Goal: Information Seeking & Learning: Understand process/instructions

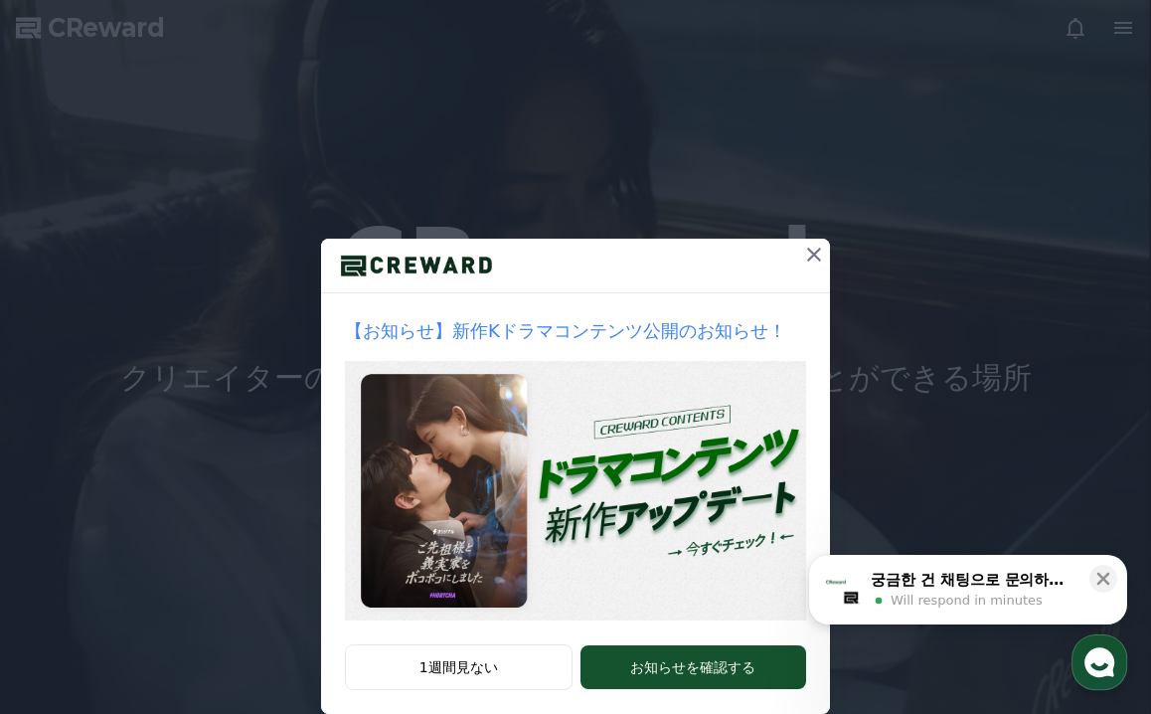
click at [816, 250] on icon at bounding box center [814, 254] width 24 height 24
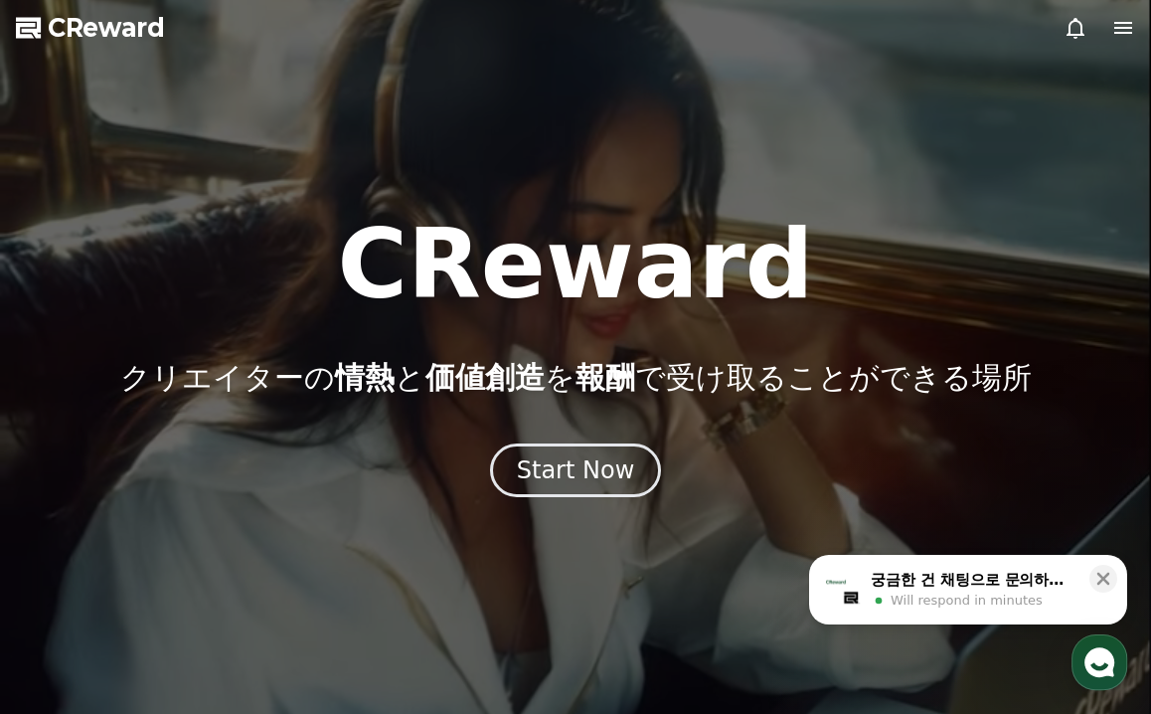
click at [1122, 22] on icon at bounding box center [1123, 28] width 24 height 24
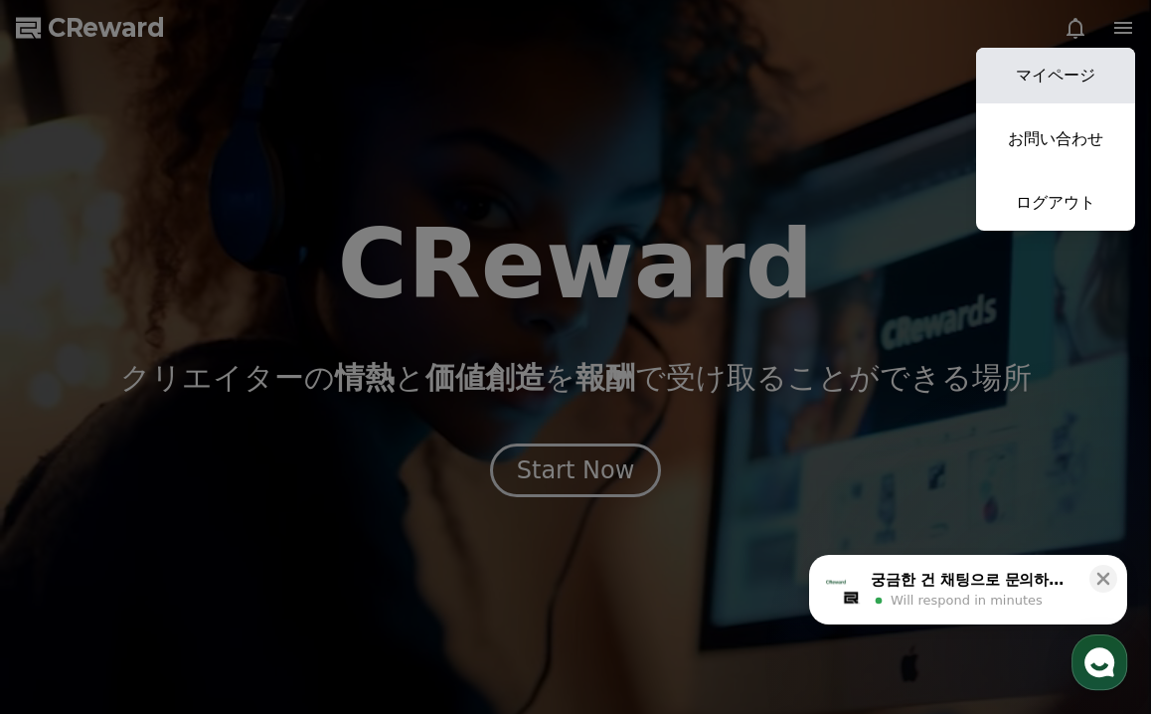
click at [1089, 66] on link "マイページ" at bounding box center [1055, 76] width 159 height 56
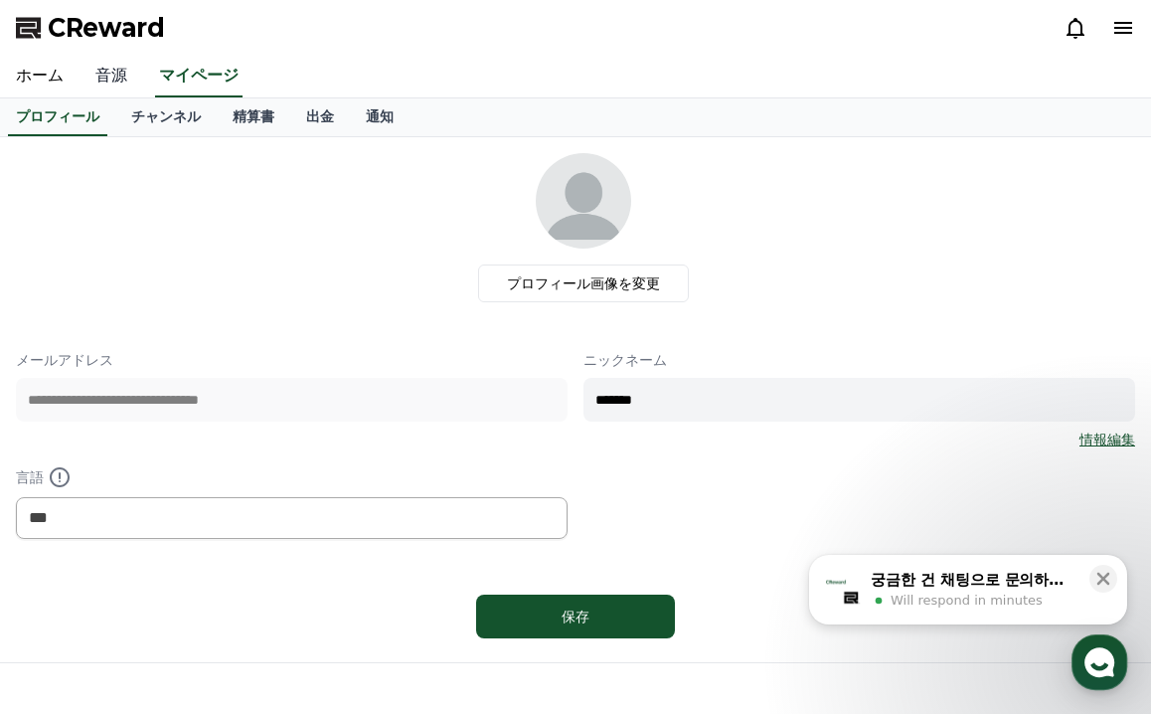
click at [105, 68] on link "音源" at bounding box center [112, 77] width 64 height 42
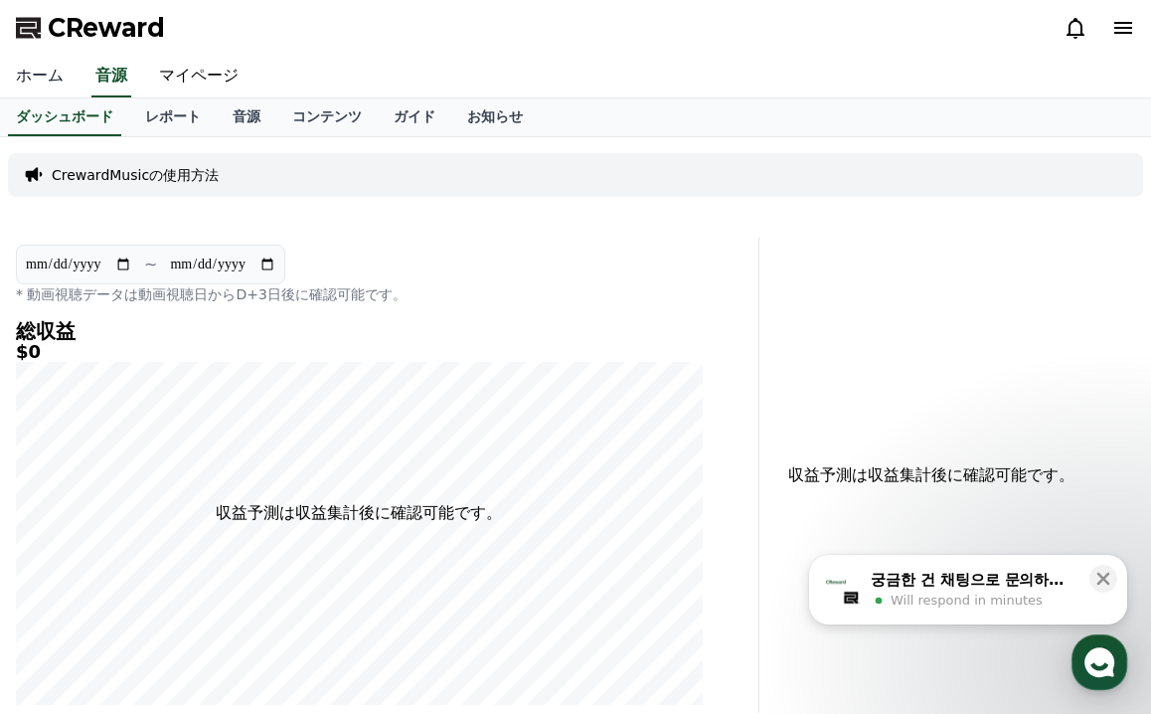
click at [55, 75] on link "ホーム" at bounding box center [40, 77] width 80 height 42
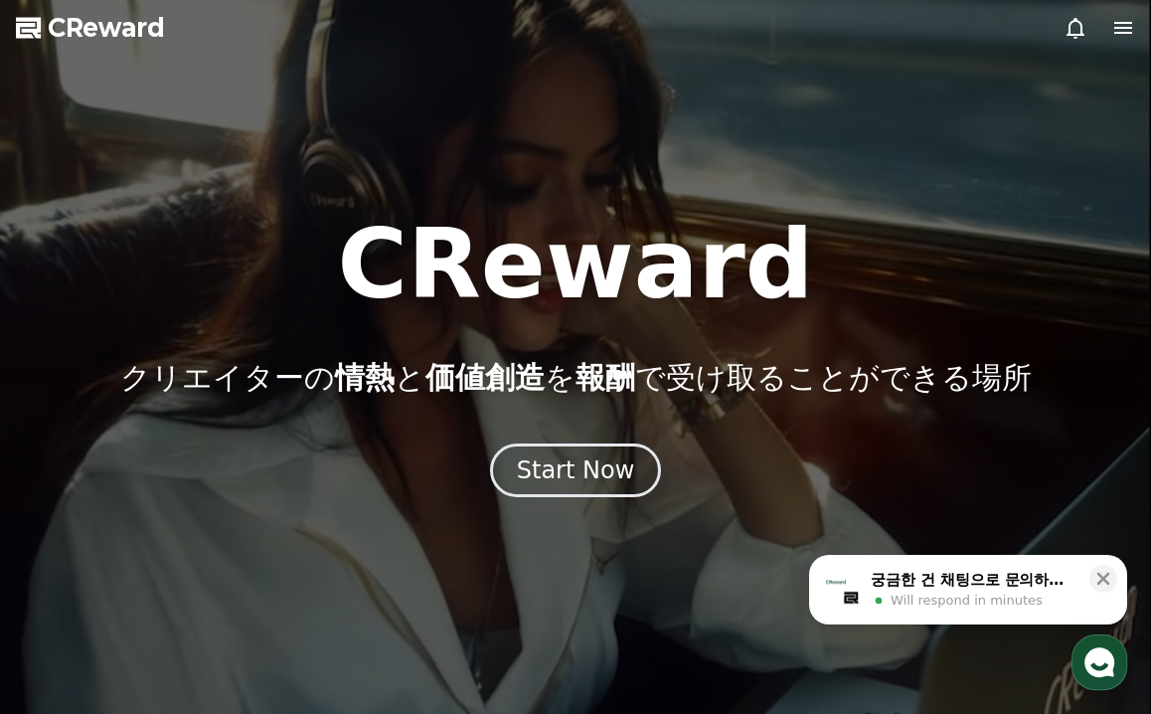
click at [1124, 34] on icon at bounding box center [1123, 28] width 18 height 12
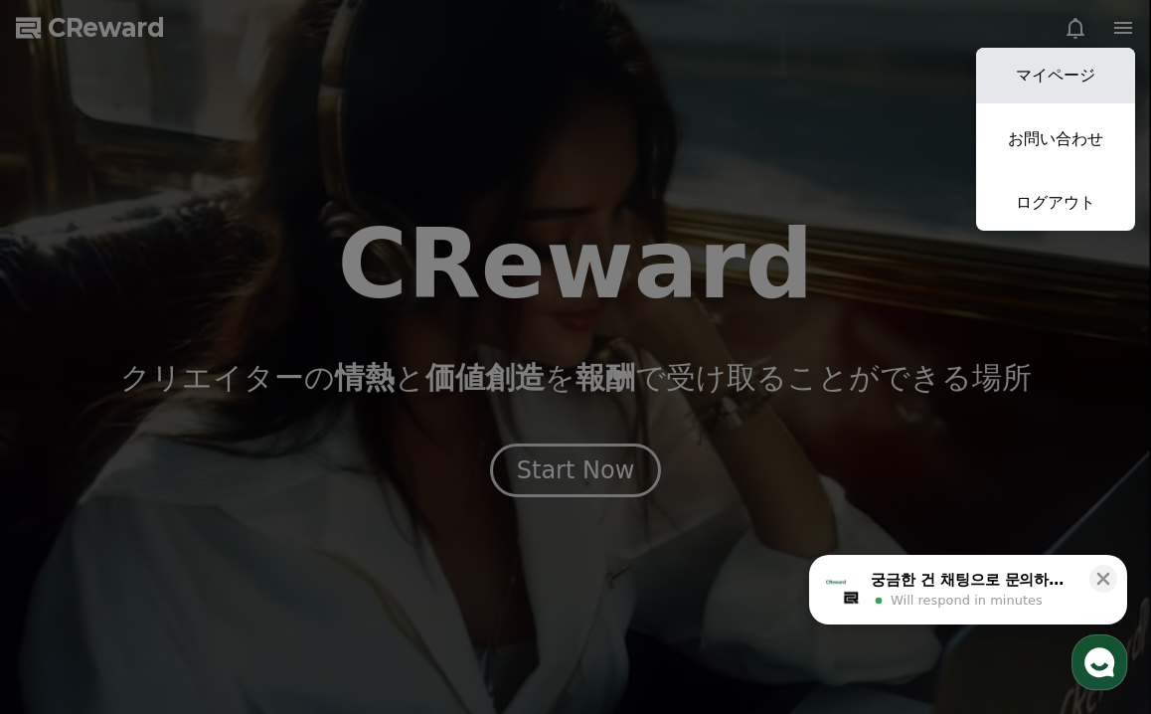
click at [1094, 72] on link "マイページ" at bounding box center [1055, 76] width 159 height 56
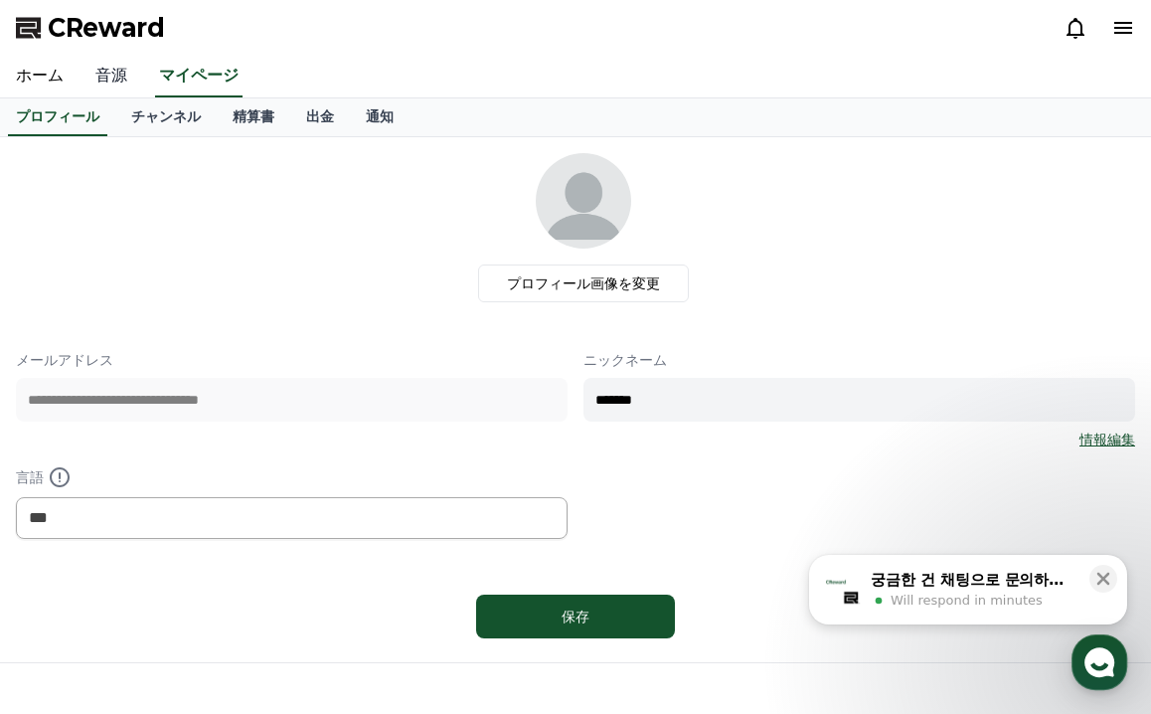
click at [111, 73] on link "音源" at bounding box center [112, 77] width 64 height 42
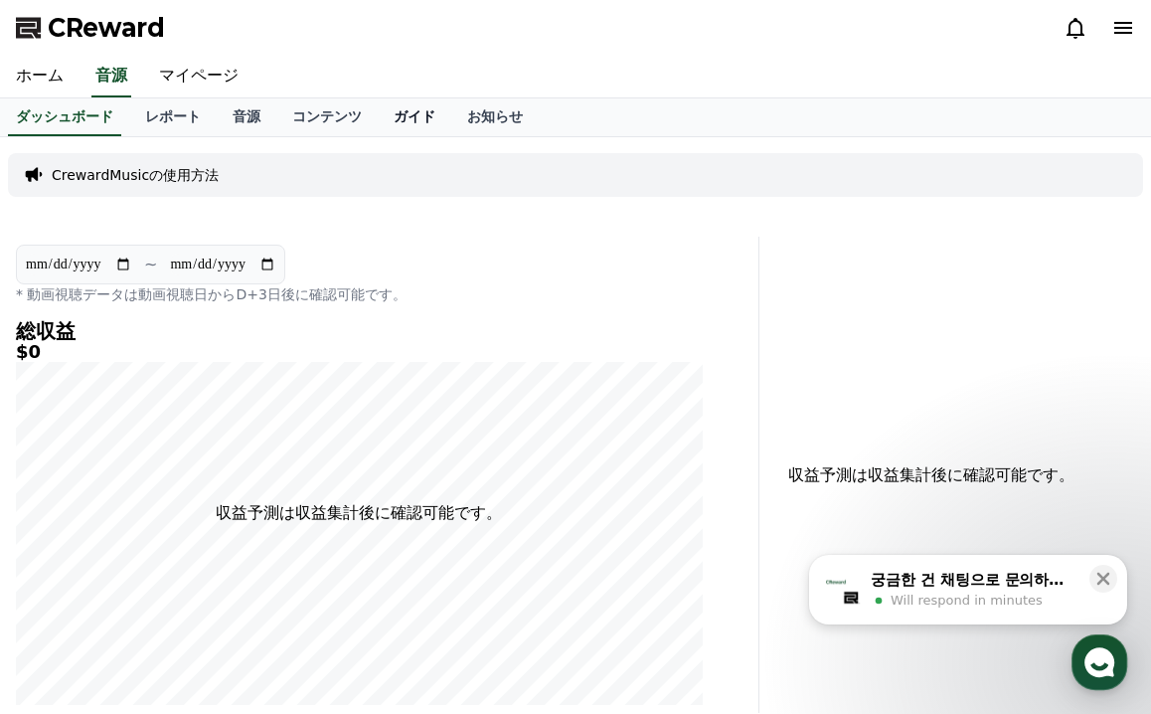
click at [388, 110] on link "ガイド" at bounding box center [415, 117] width 74 height 38
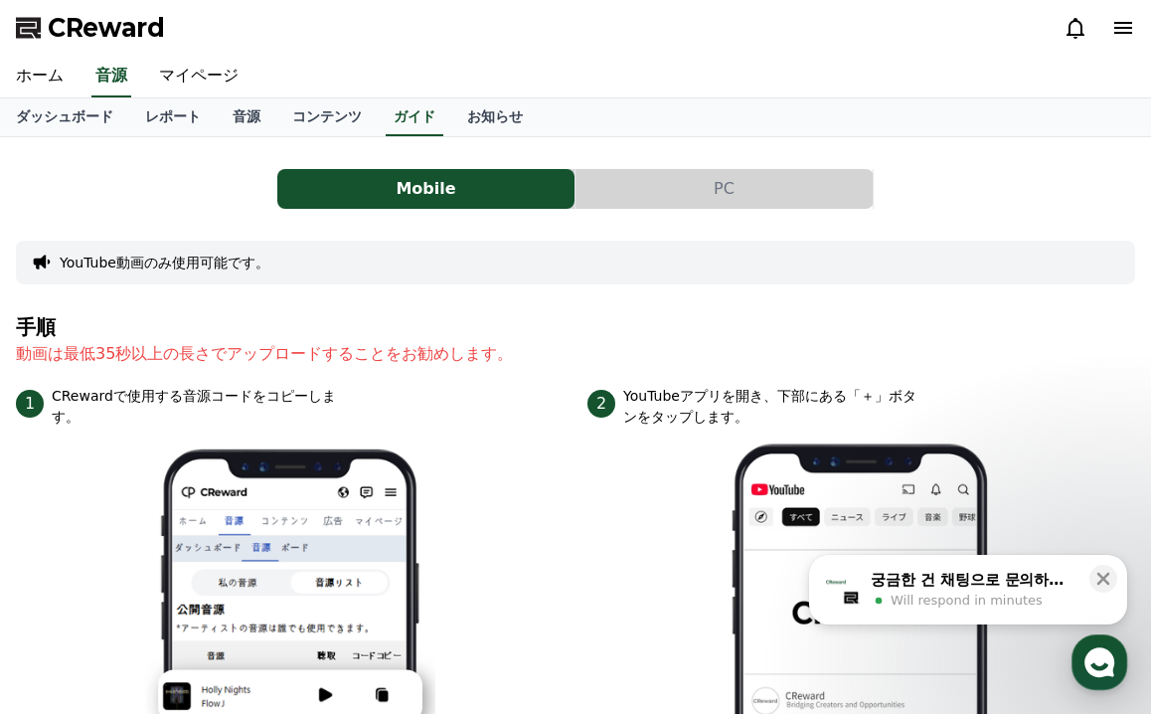
click at [751, 181] on button "PC" at bounding box center [723, 189] width 297 height 40
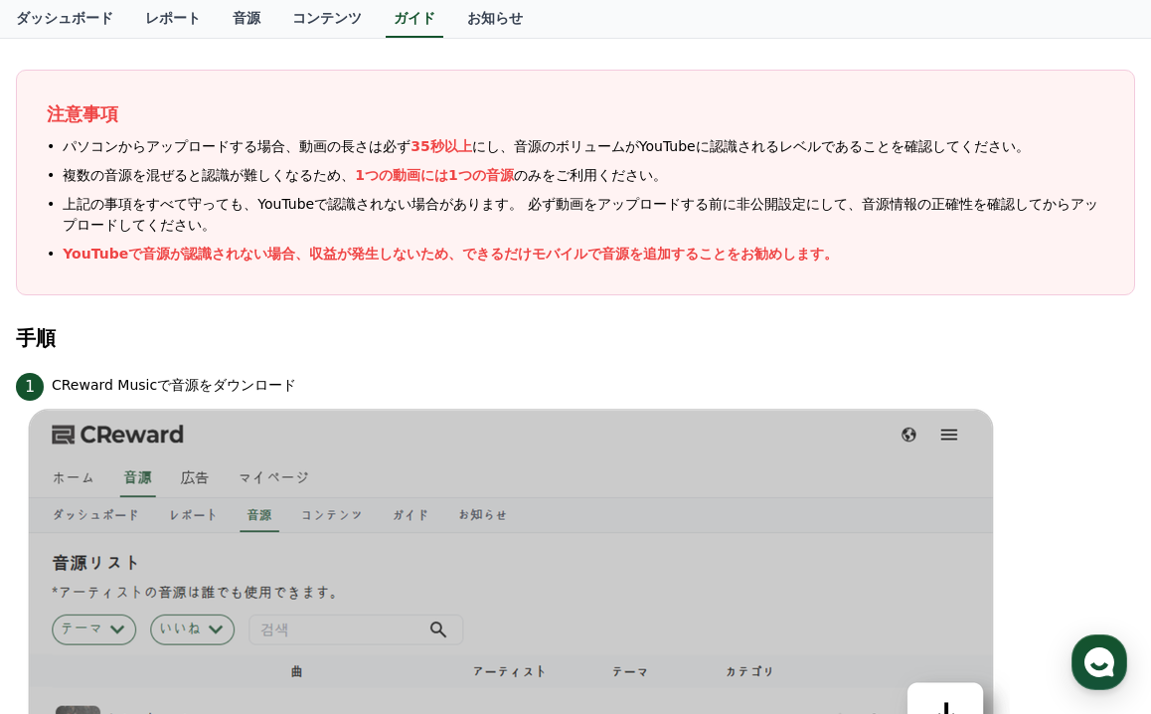
scroll to position [250, 0]
